Goal: Task Accomplishment & Management: Manage account settings

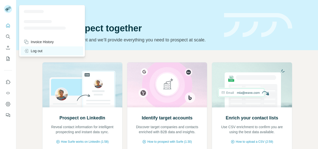
click at [35, 51] on div "Log out" at bounding box center [33, 50] width 19 height 5
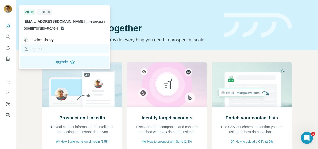
click at [49, 50] on div "Log out" at bounding box center [65, 48] width 88 height 9
